Goal: Task Accomplishment & Management: Manage account settings

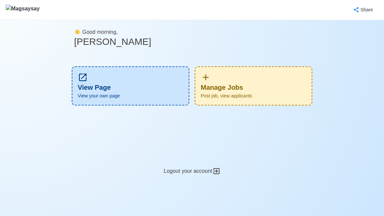
click at [262, 75] on div "Manage Jobs Post job, view applicants" at bounding box center [254, 85] width 118 height 39
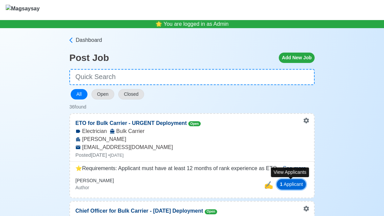
click at [290, 186] on button "1 Applicant" at bounding box center [291, 184] width 29 height 10
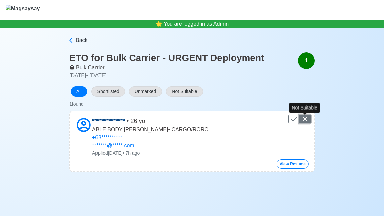
click at [305, 119] on icon "Control" at bounding box center [305, 119] width 4 height 4
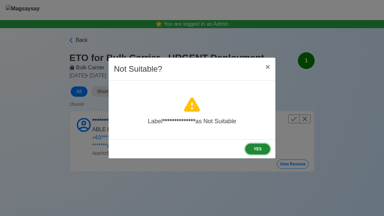
click at [258, 151] on button "YES" at bounding box center [258, 149] width 25 height 11
